Goal: Find specific page/section: Find specific page/section

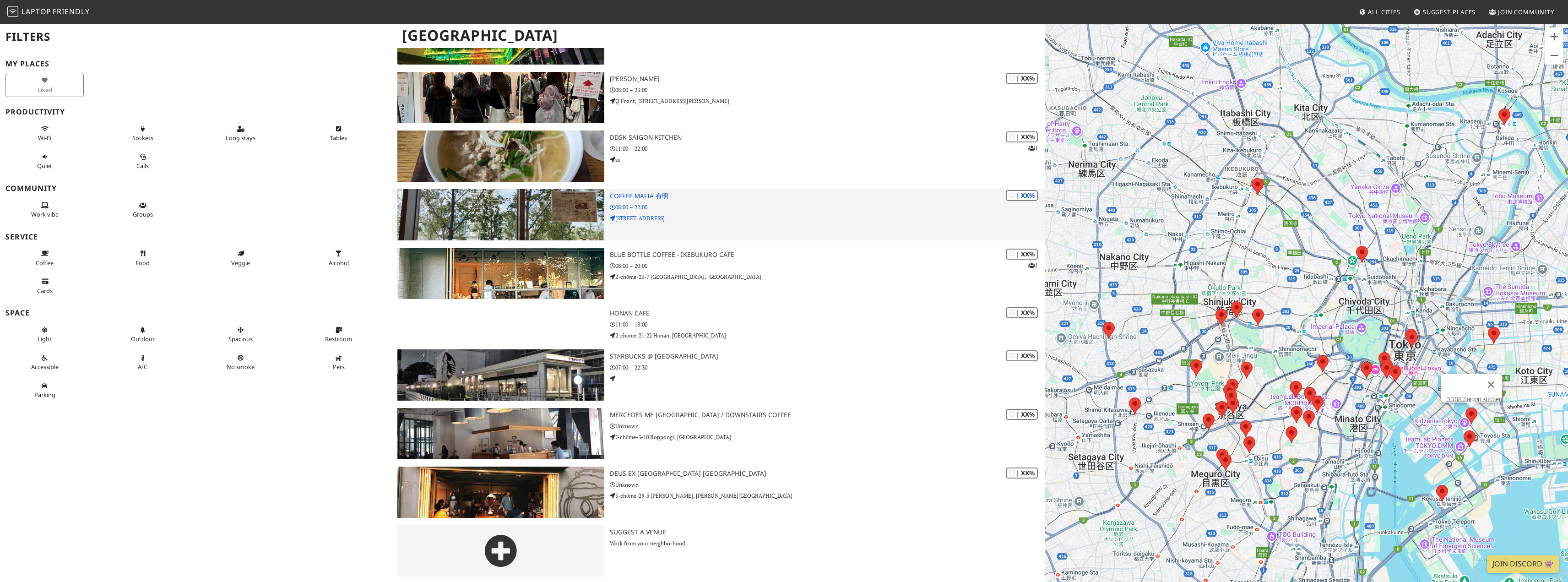
scroll to position [1856, 0]
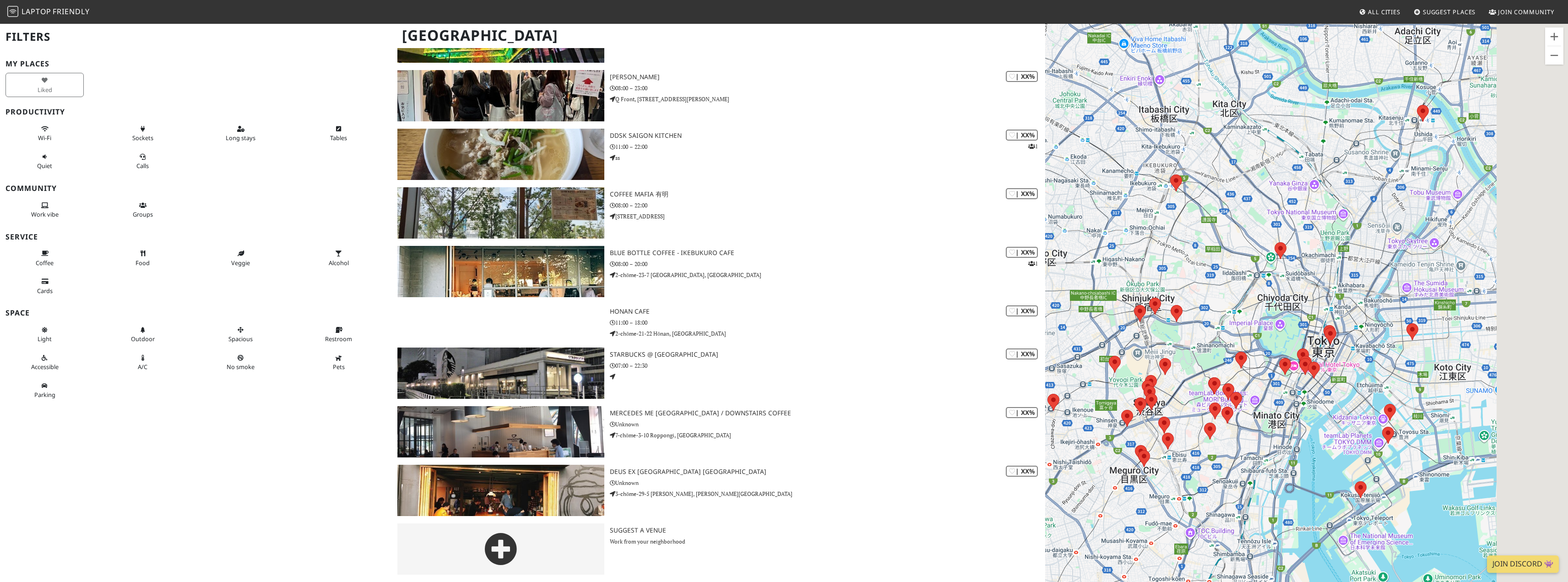
drag, startPoint x: 1373, startPoint y: 448, endPoint x: 1295, endPoint y: 414, distance: 85.1
click at [1289, 443] on div at bounding box center [1306, 314] width 523 height 582
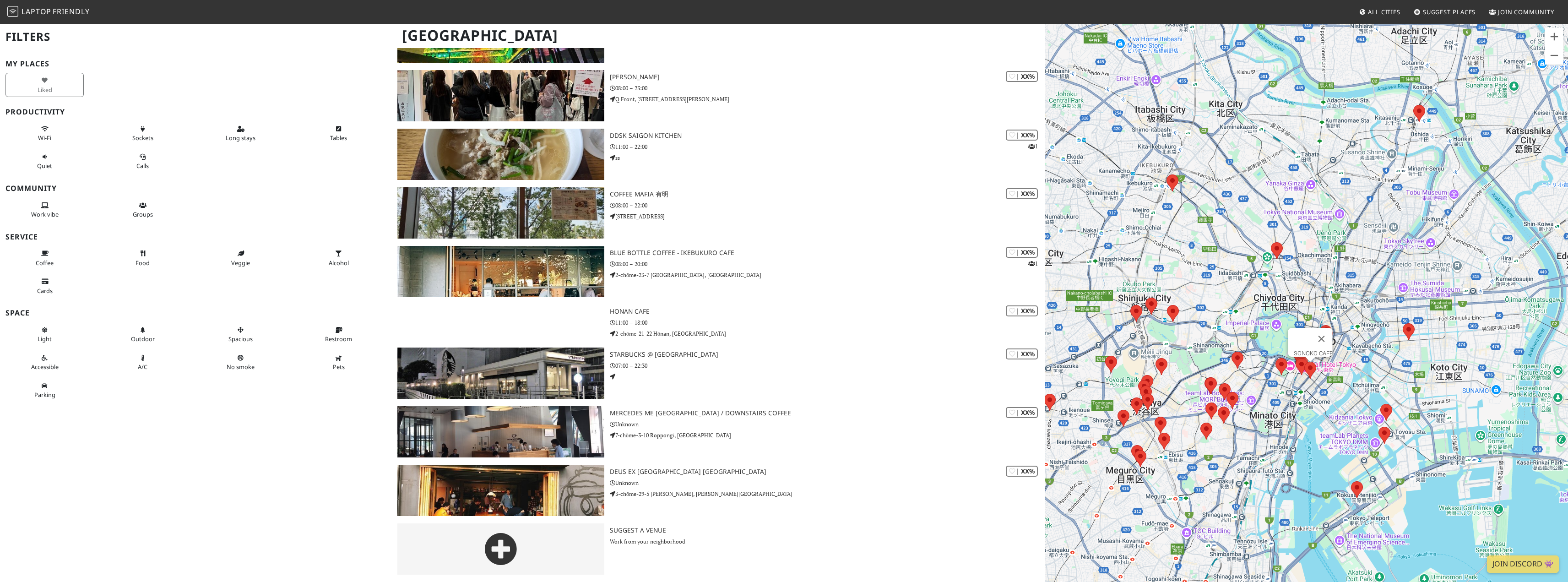
click at [1304, 362] on area at bounding box center [1304, 362] width 0 height 0
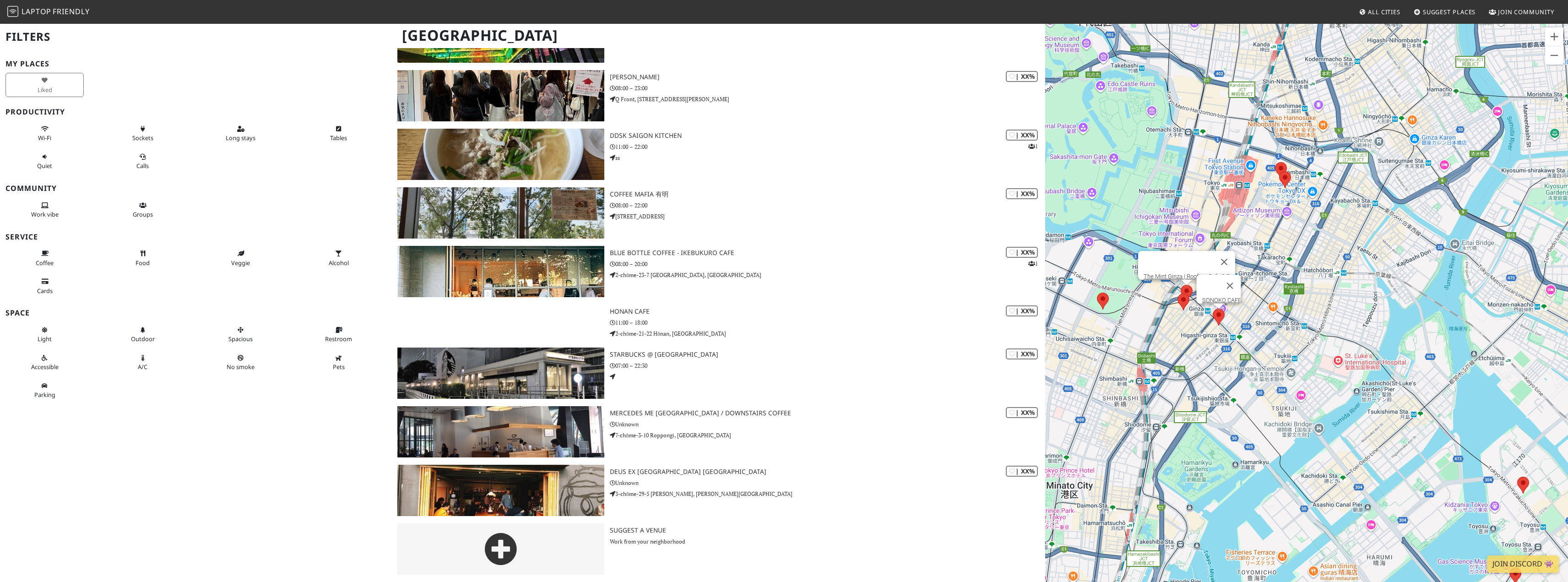
click at [1181, 285] on area at bounding box center [1181, 285] width 0 height 0
click at [1163, 273] on link "The Mint Ginza | Rooftop Cafe & Bar" at bounding box center [1189, 276] width 91 height 7
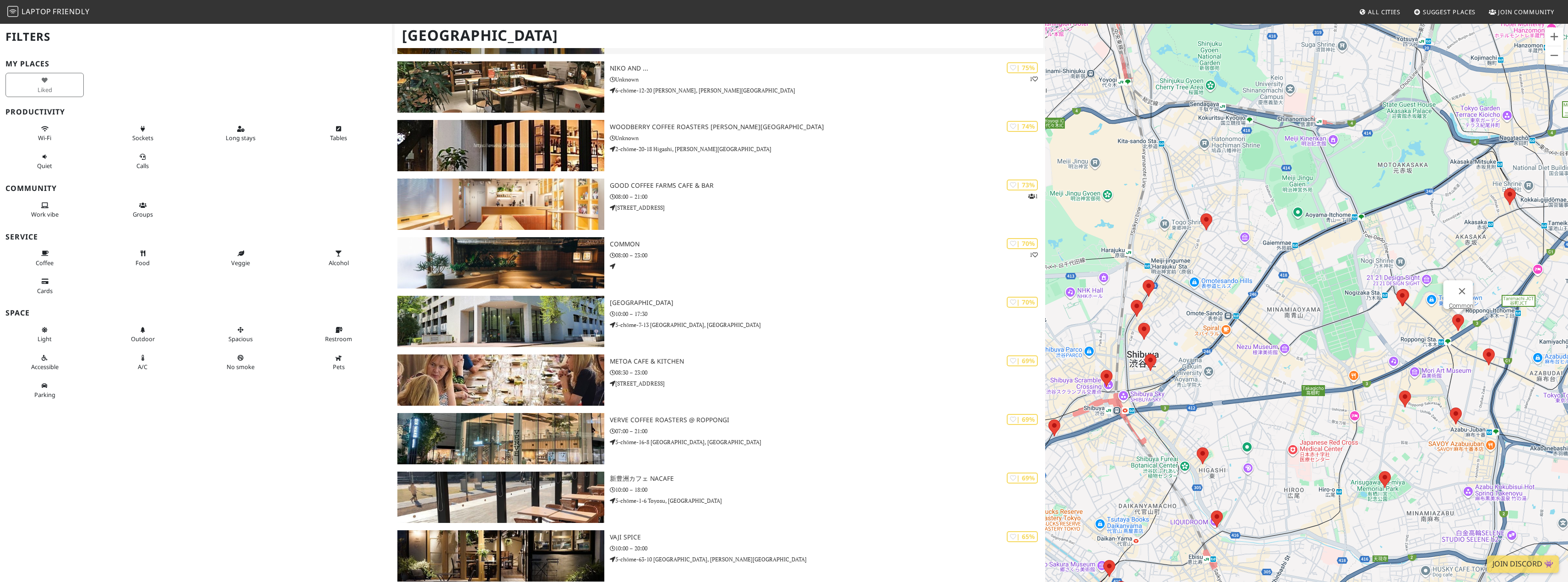
scroll to position [528, 0]
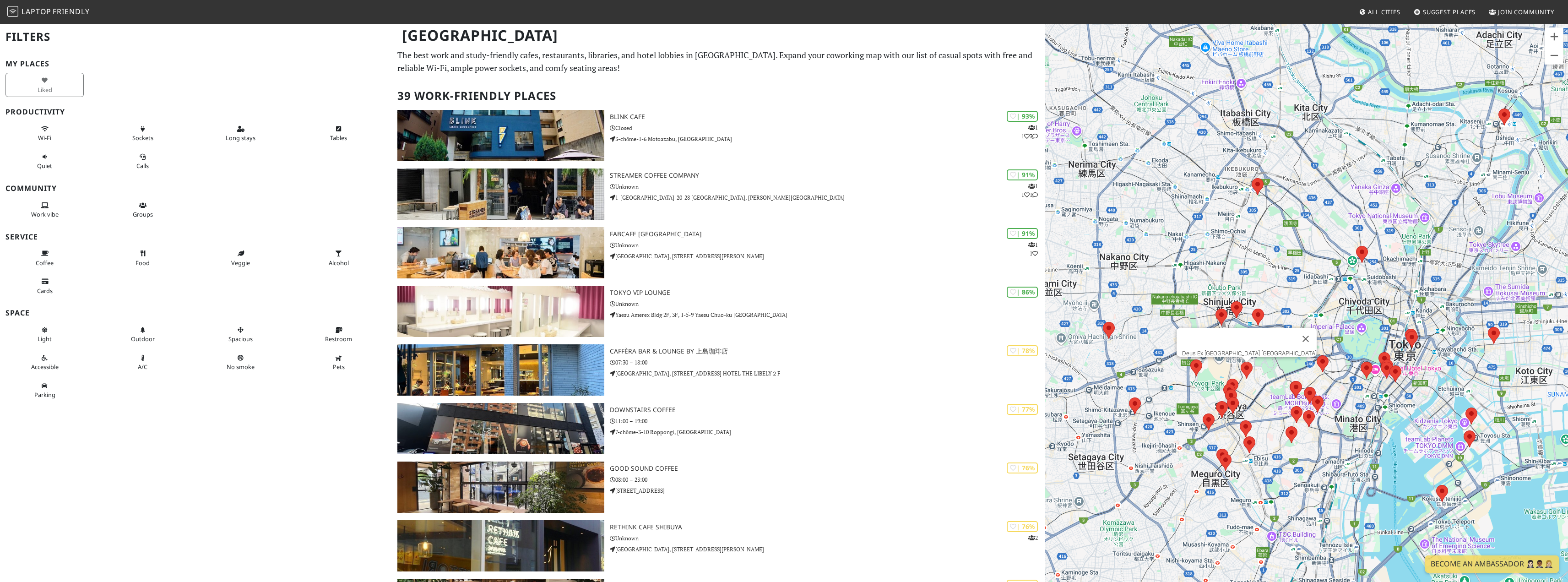
click at [1241, 362] on area at bounding box center [1241, 362] width 0 height 0
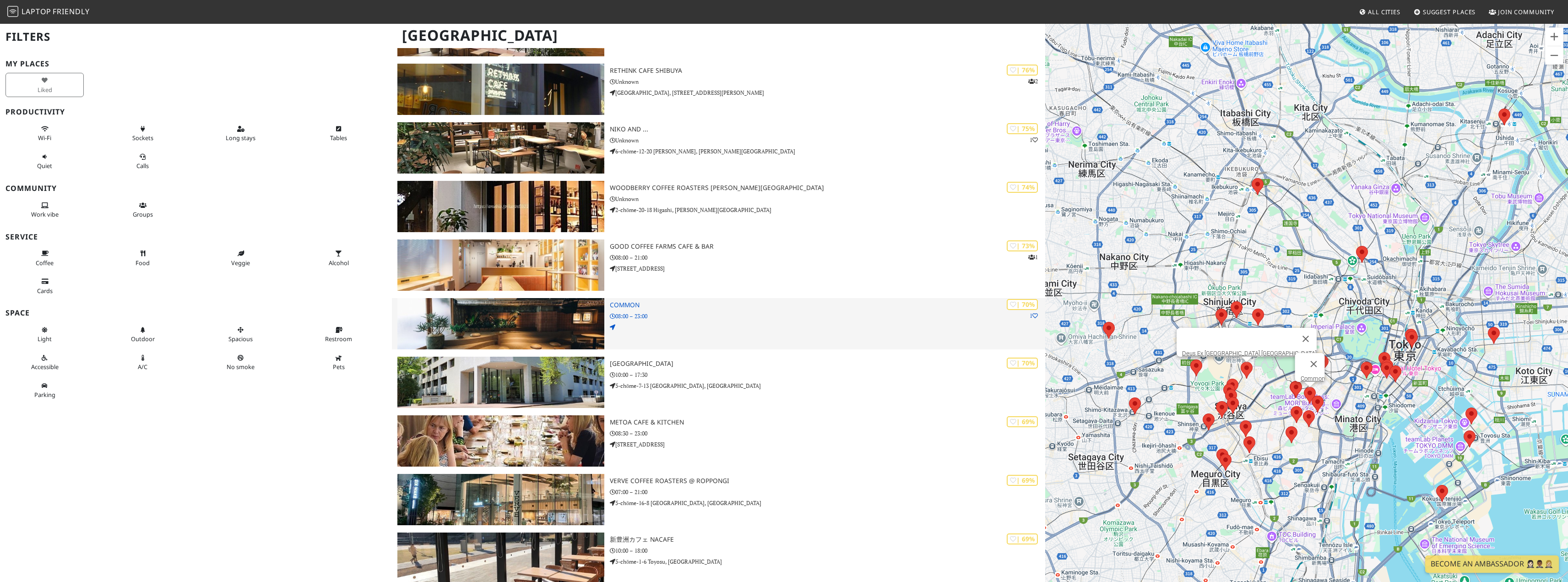
scroll to position [458, 0]
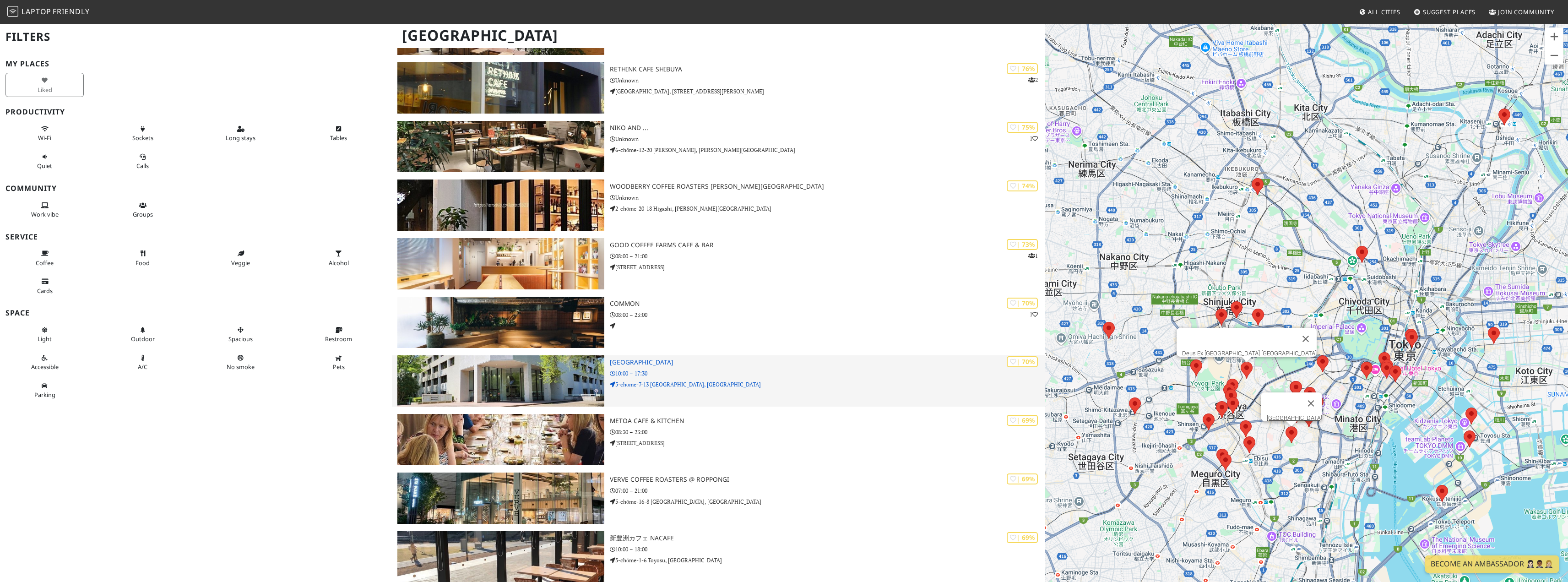
click at [586, 367] on img at bounding box center [501, 380] width 207 height 51
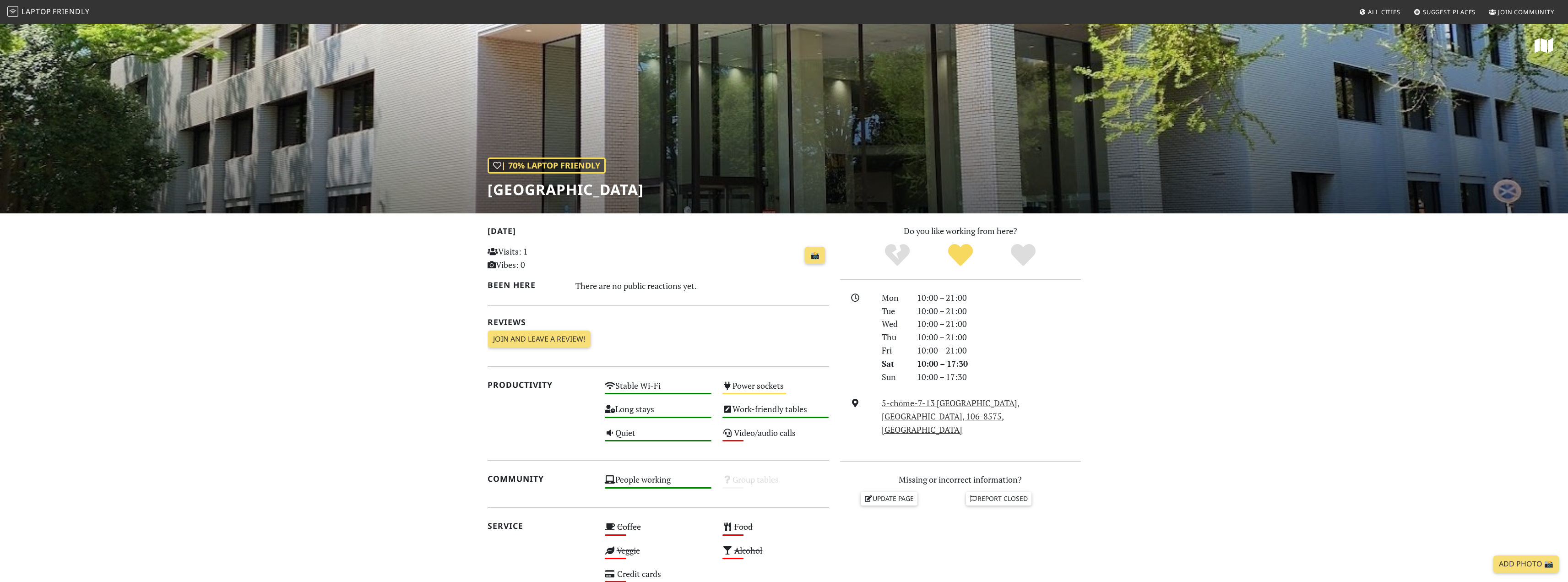
click at [644, 173] on div "| 70% Laptop Friendly Tokyo Metropolitan Central Library" at bounding box center [566, 178] width 156 height 40
drag, startPoint x: 482, startPoint y: 189, endPoint x: 806, endPoint y: 190, distance: 324.0
click at [806, 190] on div "| 70% Laptop Friendly Tokyo Metropolitan Central Library" at bounding box center [784, 118] width 1568 height 190
copy h1 "[GEOGRAPHIC_DATA]"
